Goal: Transaction & Acquisition: Book appointment/travel/reservation

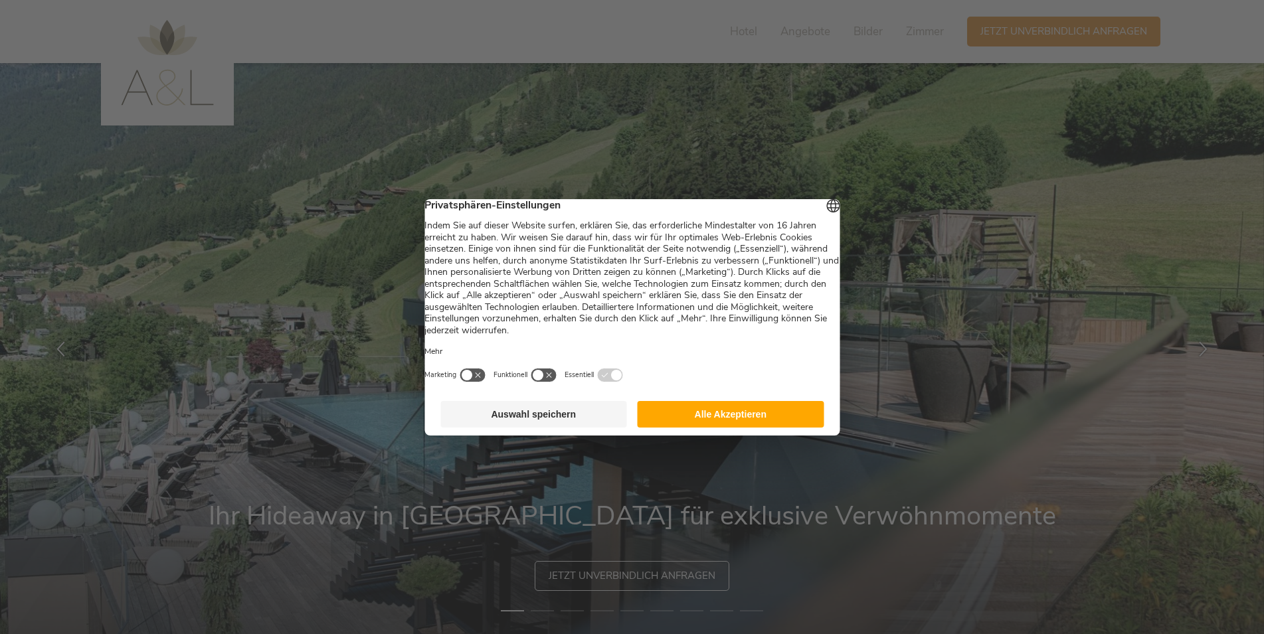
click at [548, 422] on button "Auswahl speichern" at bounding box center [533, 414] width 187 height 27
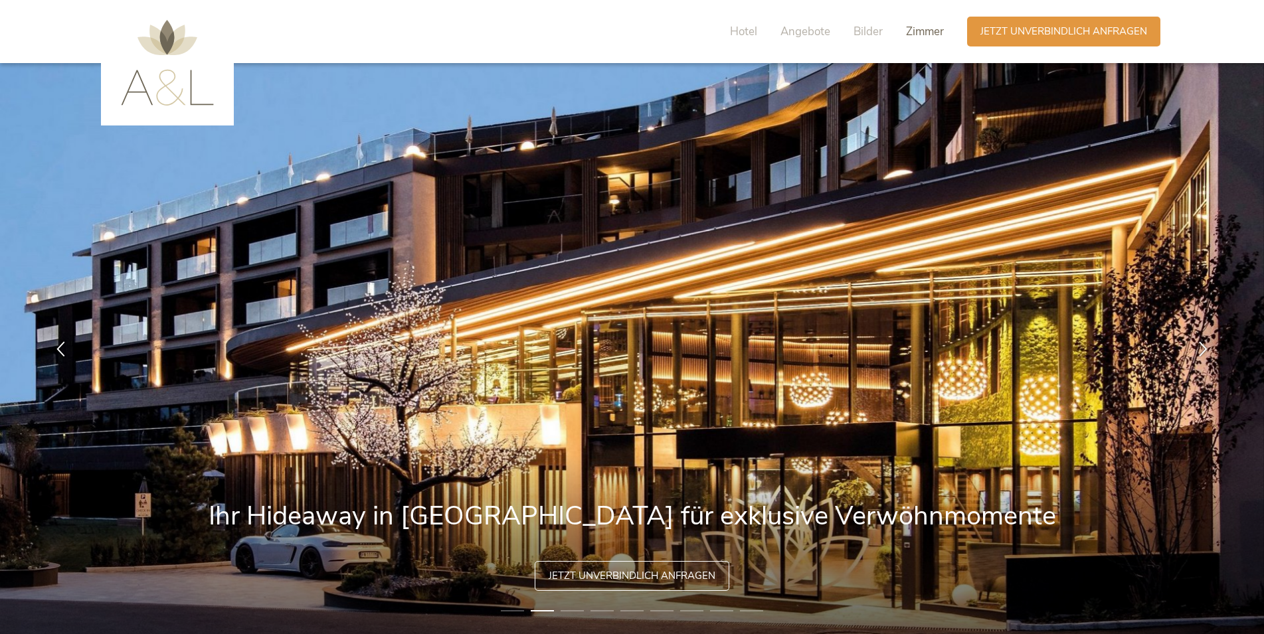
click at [912, 36] on span "Zimmer" at bounding box center [925, 31] width 38 height 15
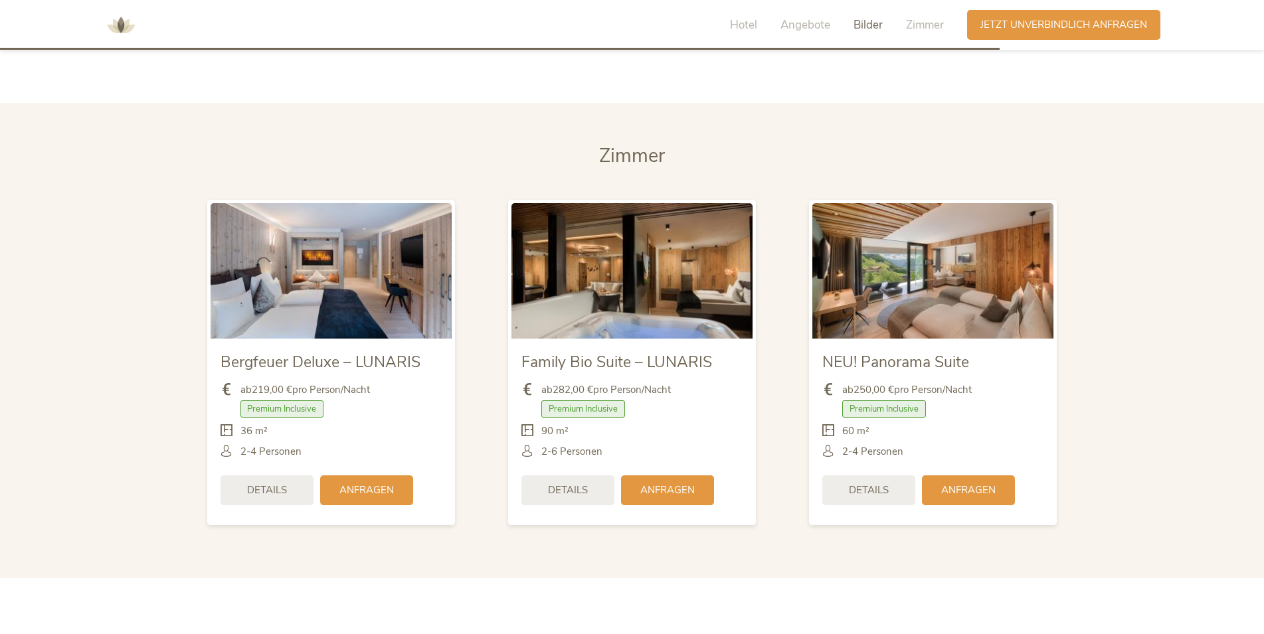
scroll to position [3159, 0]
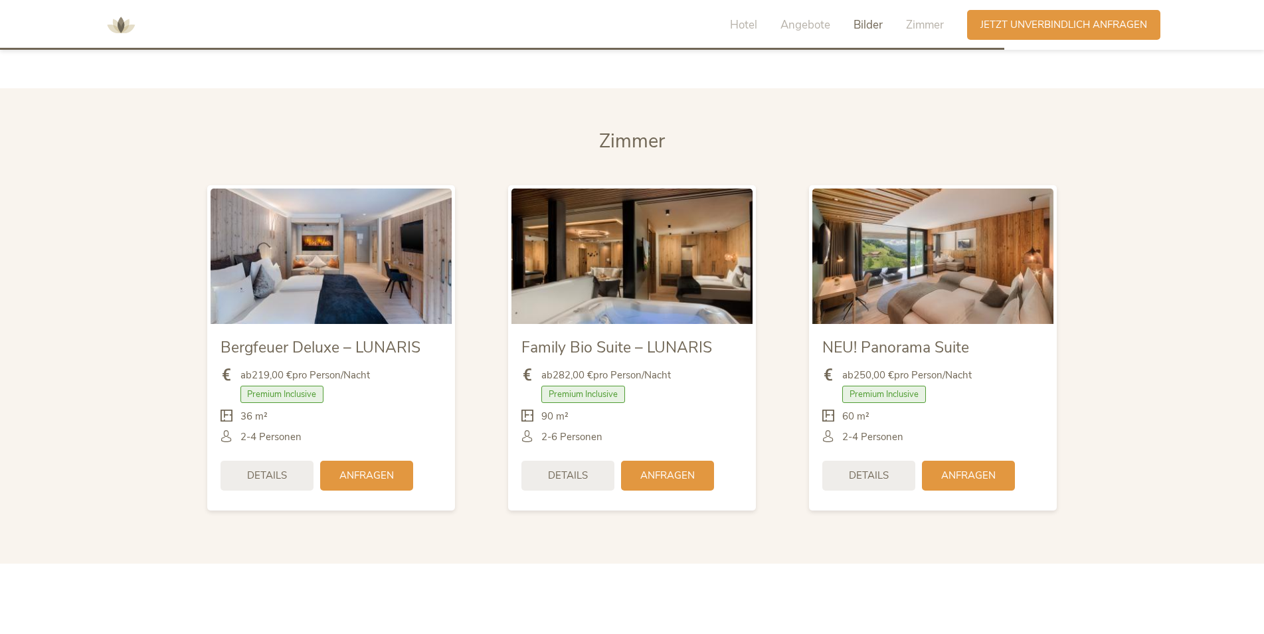
click at [891, 272] on img at bounding box center [932, 257] width 241 height 136
click at [848, 460] on div "Details" at bounding box center [868, 475] width 93 height 30
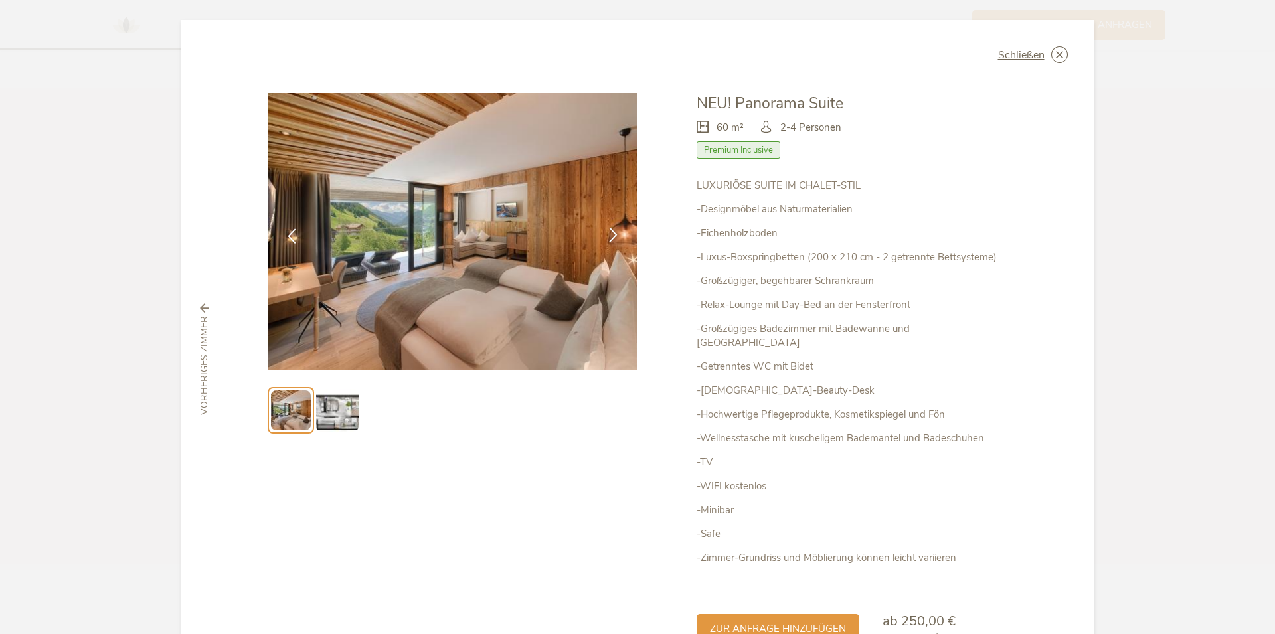
drag, startPoint x: 622, startPoint y: 227, endPoint x: 599, endPoint y: 222, distance: 23.7
click at [621, 227] on div at bounding box center [614, 236] width 42 height 42
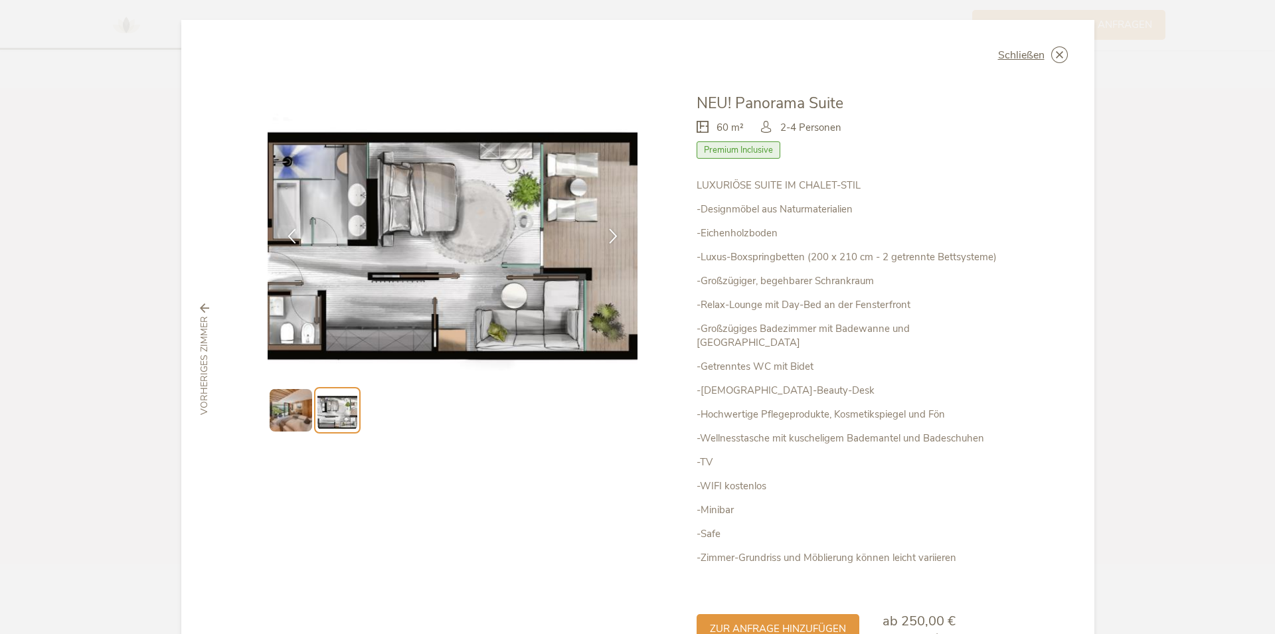
click at [1184, 238] on div "Schließen Bergfeuer Deluxe – LUNARIS Premium Inclusive" at bounding box center [637, 317] width 1275 height 634
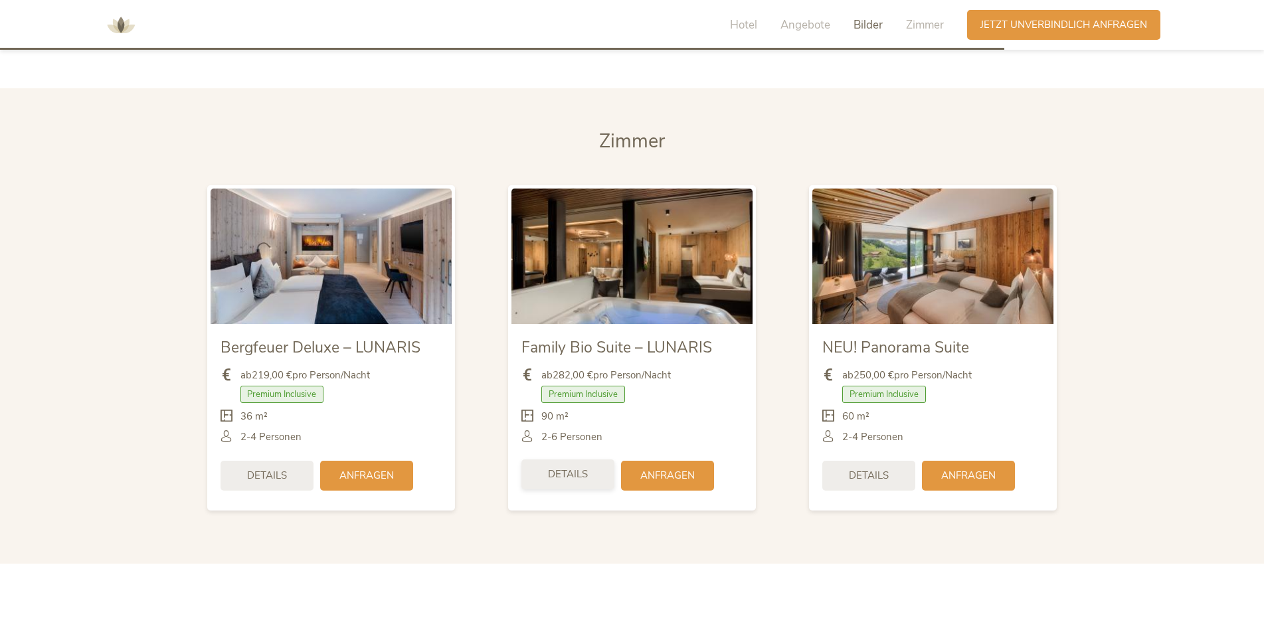
click at [556, 468] on span "Details" at bounding box center [568, 475] width 40 height 14
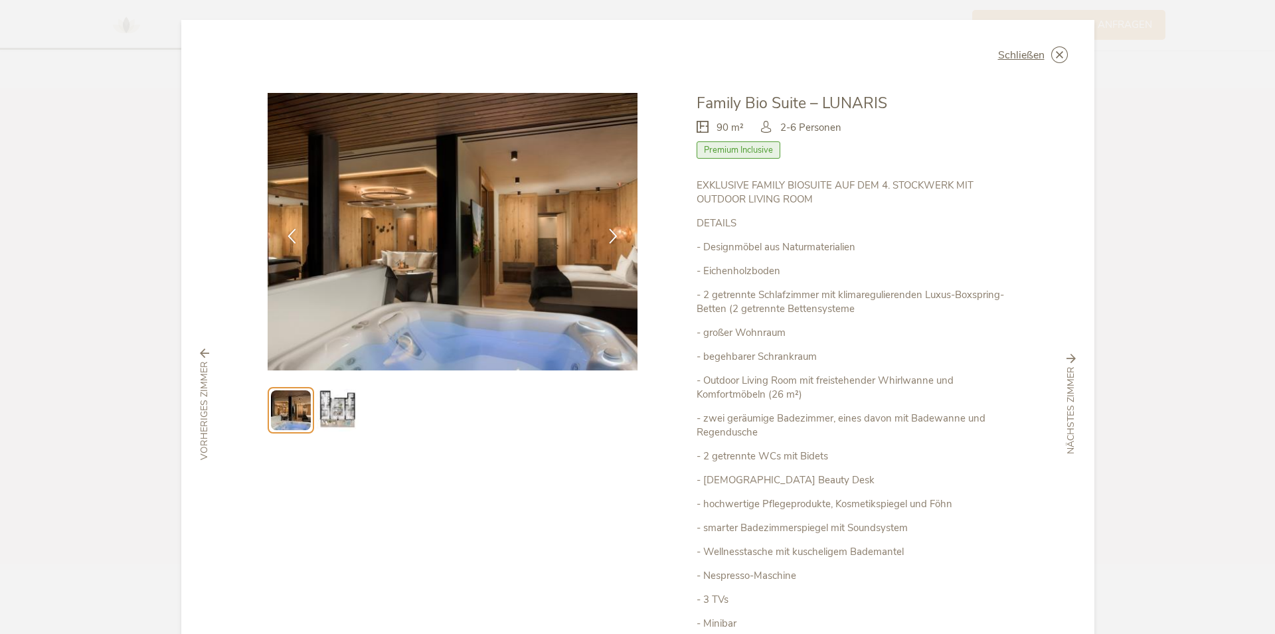
click at [327, 413] on img at bounding box center [337, 410] width 43 height 43
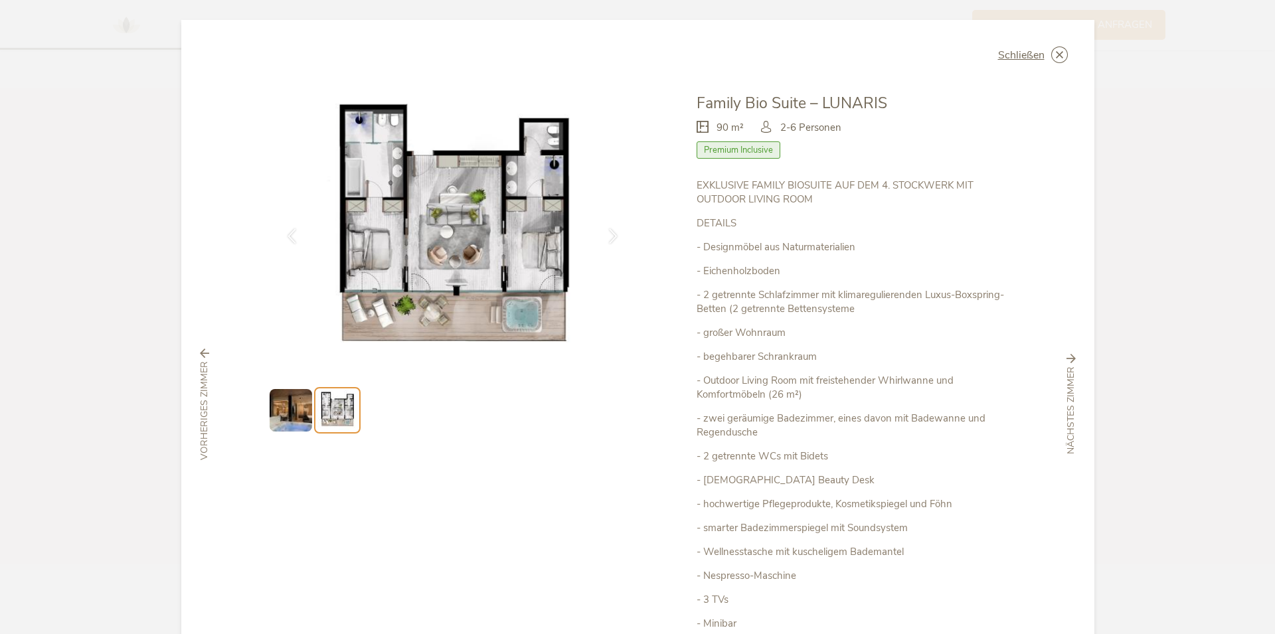
click at [1190, 252] on div "Schließen Bergfeuer Deluxe – LUNARIS Premium Inclusive" at bounding box center [637, 317] width 1275 height 634
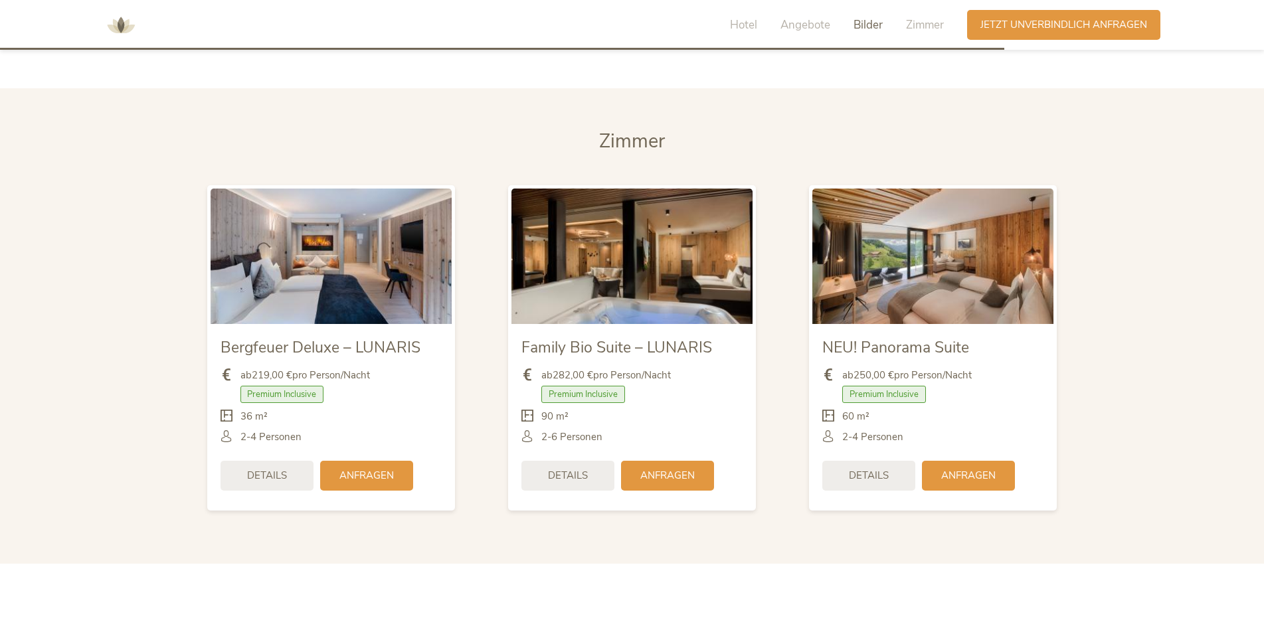
click at [378, 268] on img at bounding box center [331, 257] width 241 height 136
click at [252, 468] on span "Details" at bounding box center [267, 475] width 40 height 14
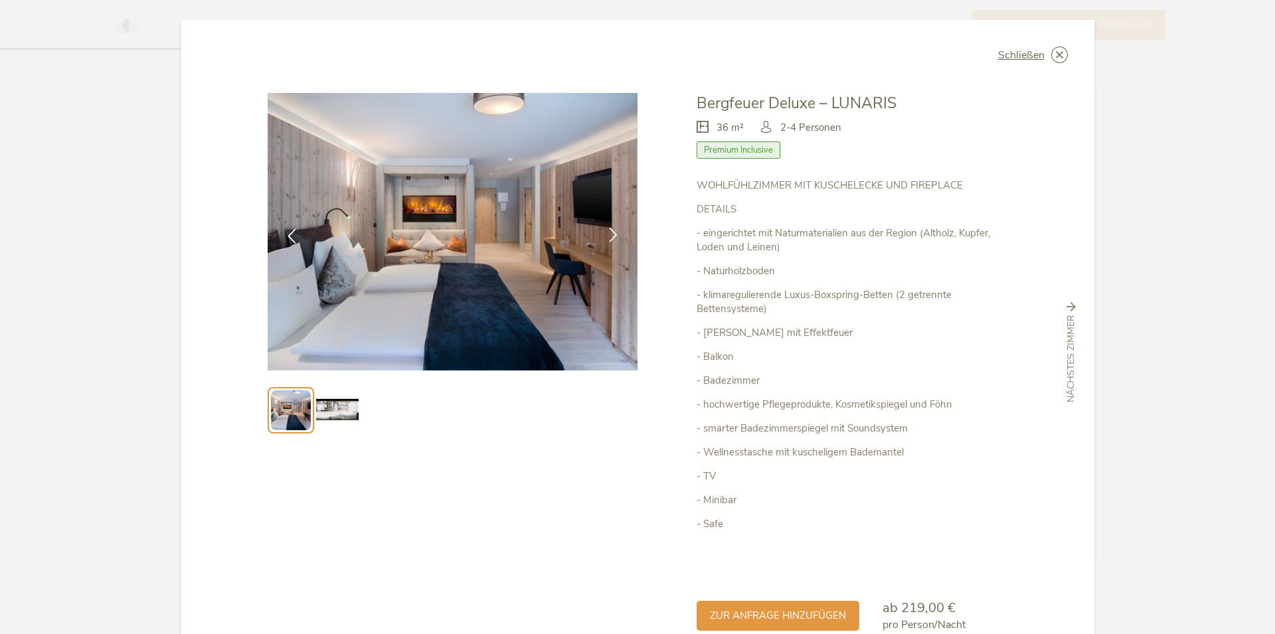
click at [602, 248] on div at bounding box center [614, 236] width 42 height 42
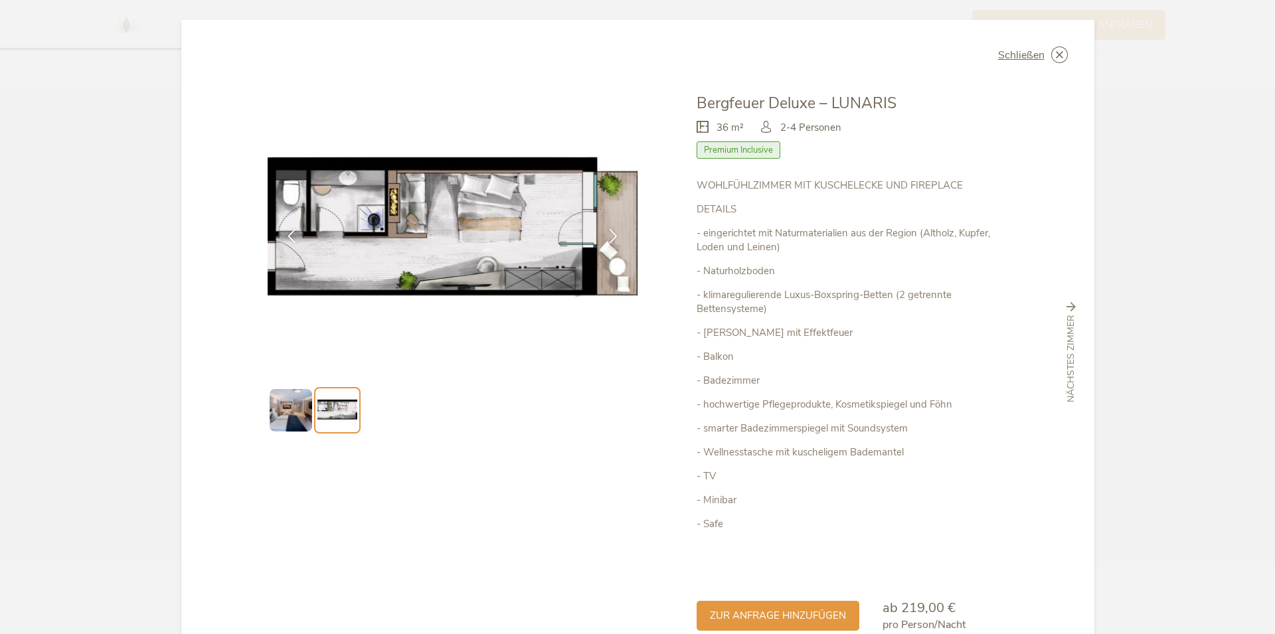
click at [1191, 240] on div "Schließen Bergfeuer Deluxe – LUNARIS Premium Inclusive" at bounding box center [637, 317] width 1275 height 634
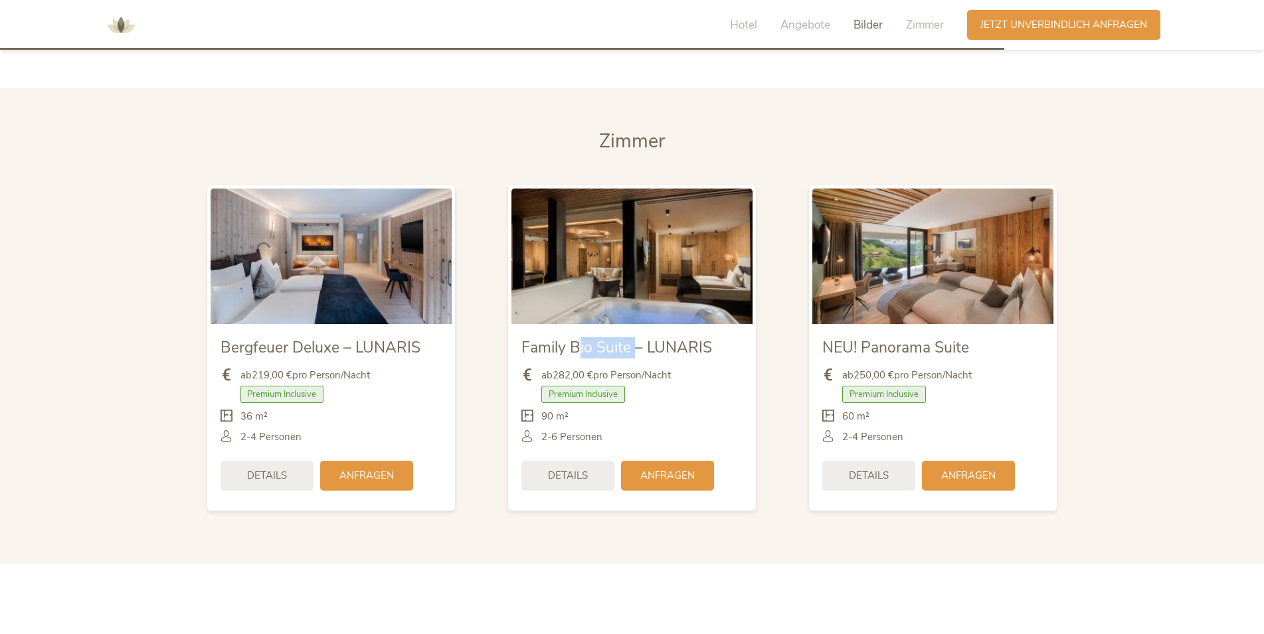
drag, startPoint x: 597, startPoint y: 322, endPoint x: 644, endPoint y: 322, distance: 47.8
click at [644, 337] on span "Family Bio Suite – LUNARIS" at bounding box center [616, 347] width 191 height 21
click at [677, 337] on span "Family Bio Suite – LUNARIS" at bounding box center [616, 347] width 191 height 21
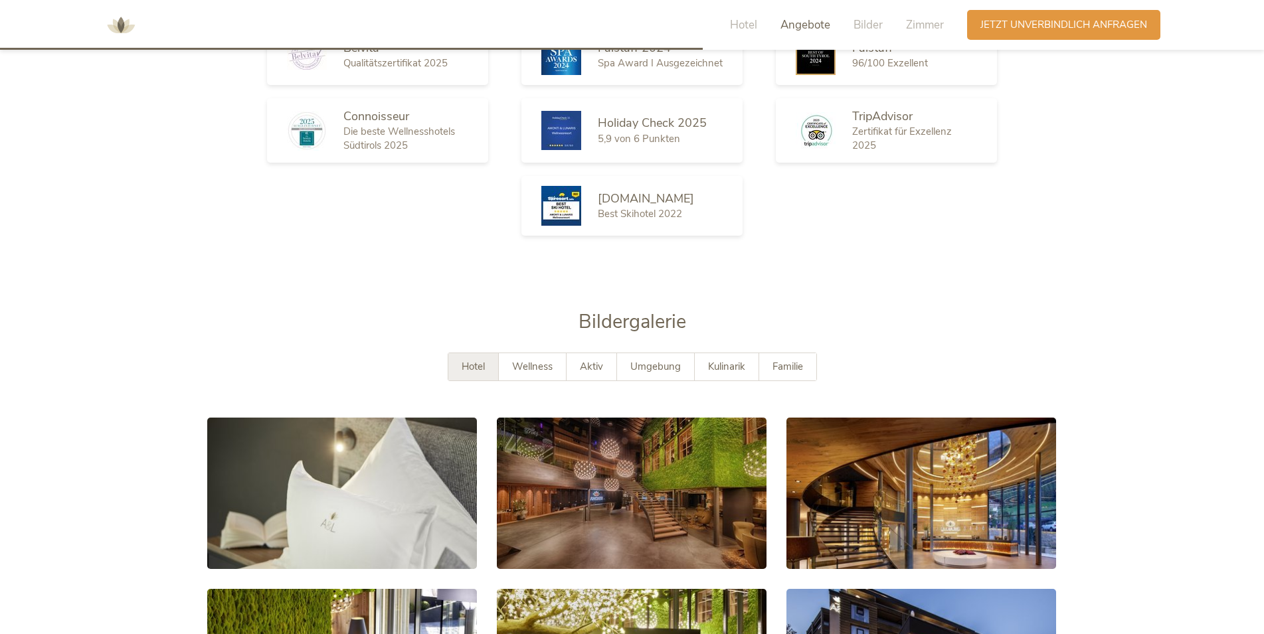
scroll to position [1872, 0]
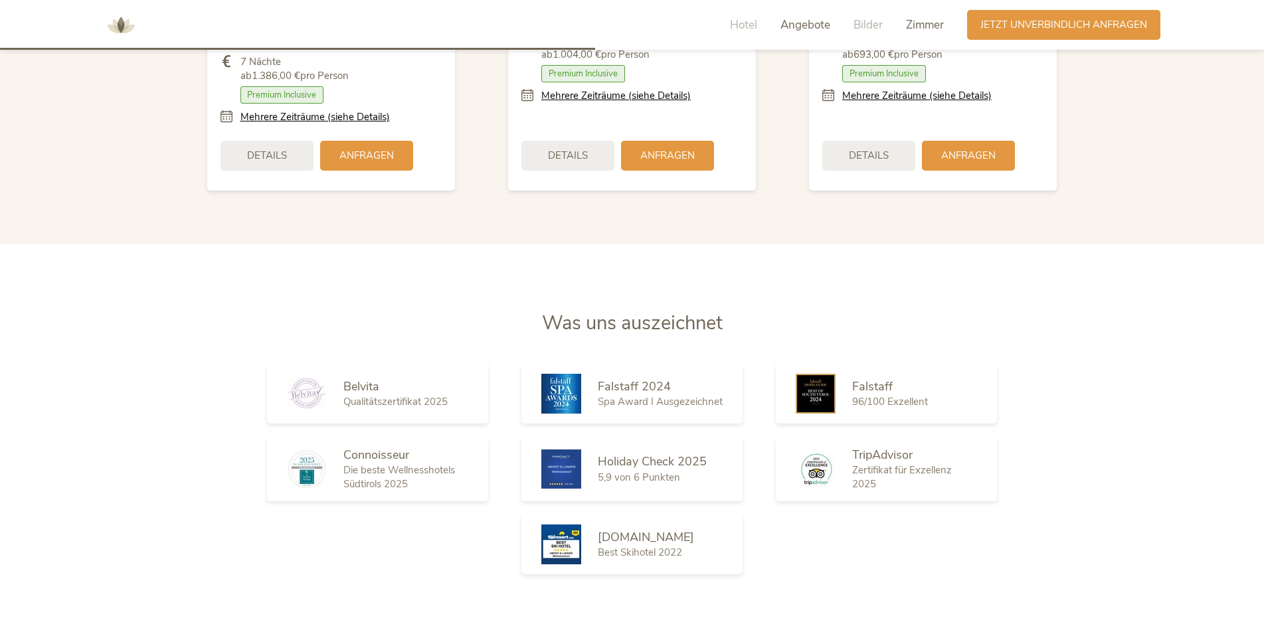
click at [913, 23] on span "Zimmer" at bounding box center [925, 24] width 38 height 15
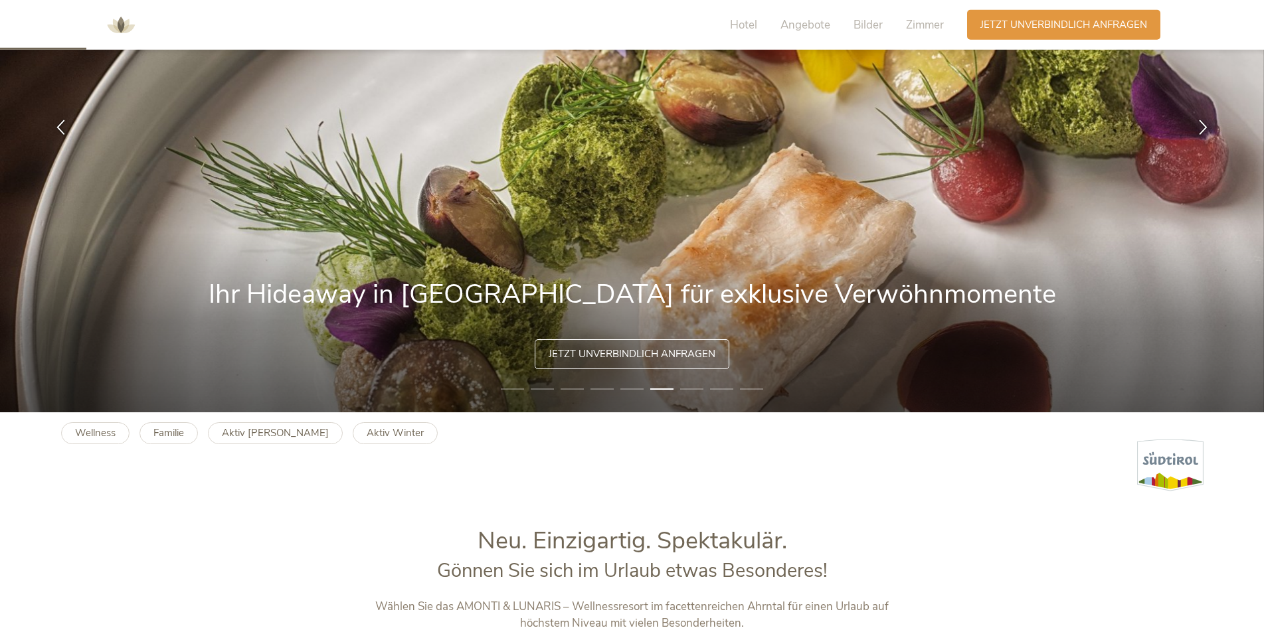
scroll to position [271, 0]
